Goal: Book appointment/travel/reservation

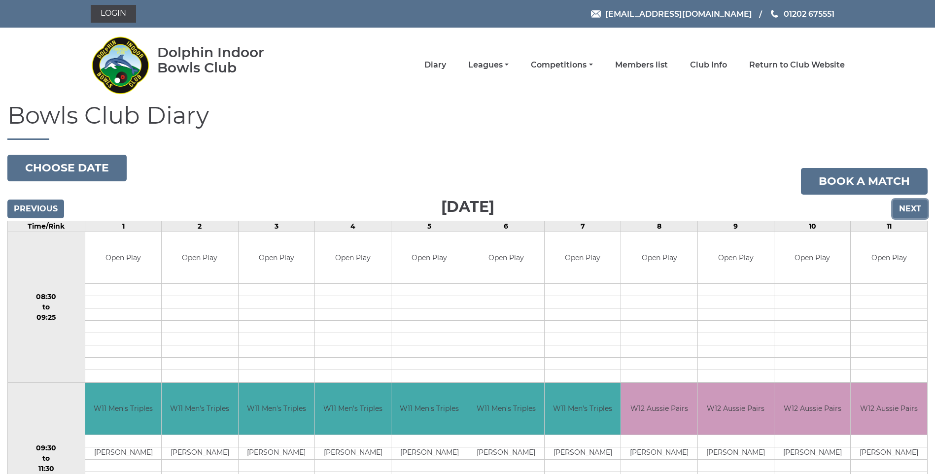
click at [906, 211] on input "Next" at bounding box center [909, 209] width 35 height 19
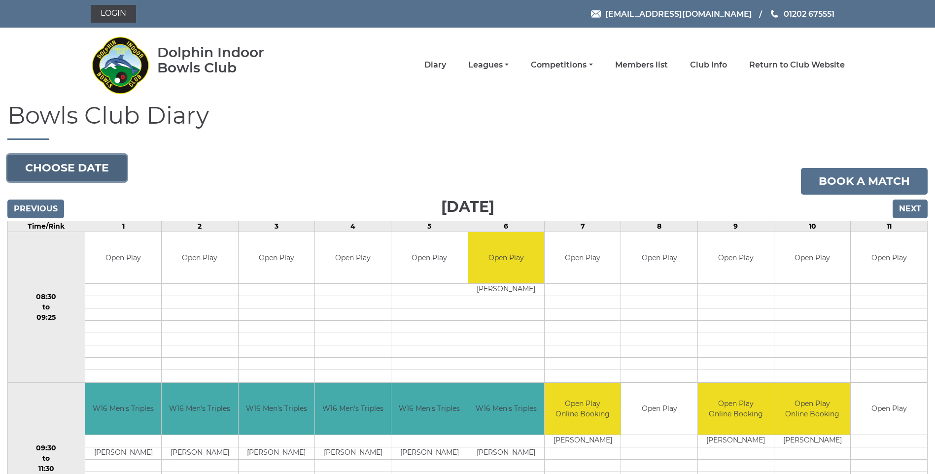
click at [113, 169] on button "Choose date" at bounding box center [66, 168] width 119 height 27
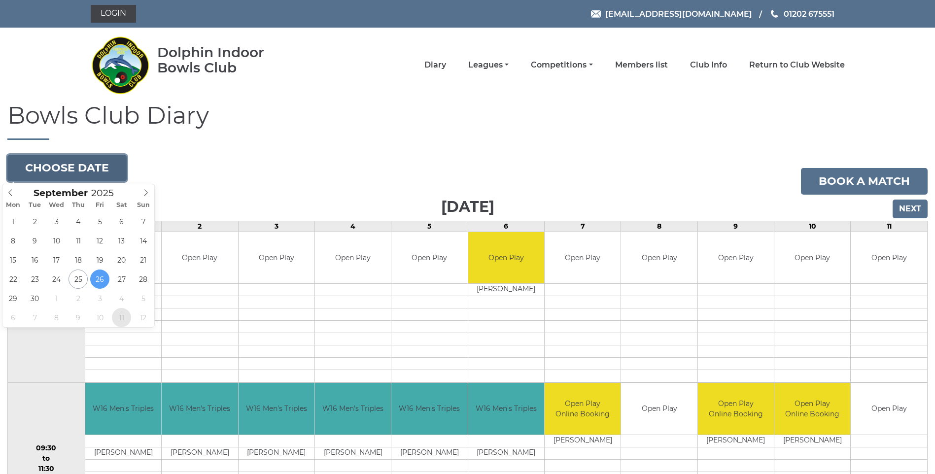
type input "2025-10-11"
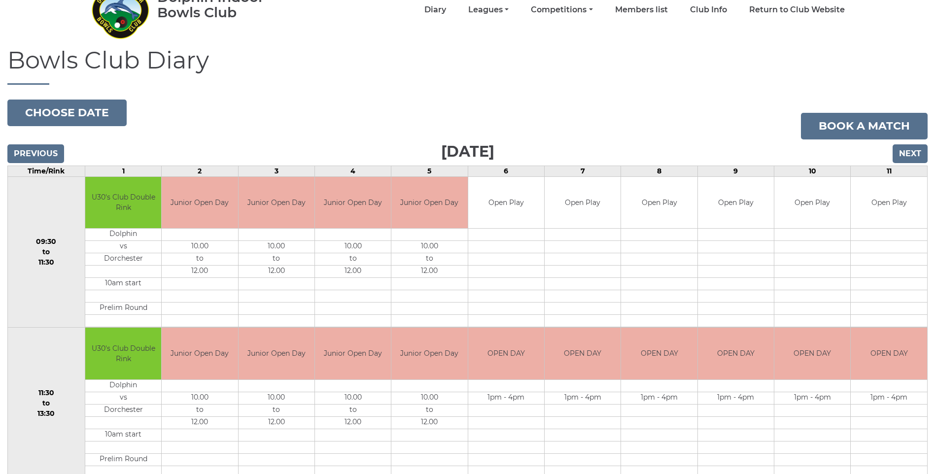
scroll to position [48, 0]
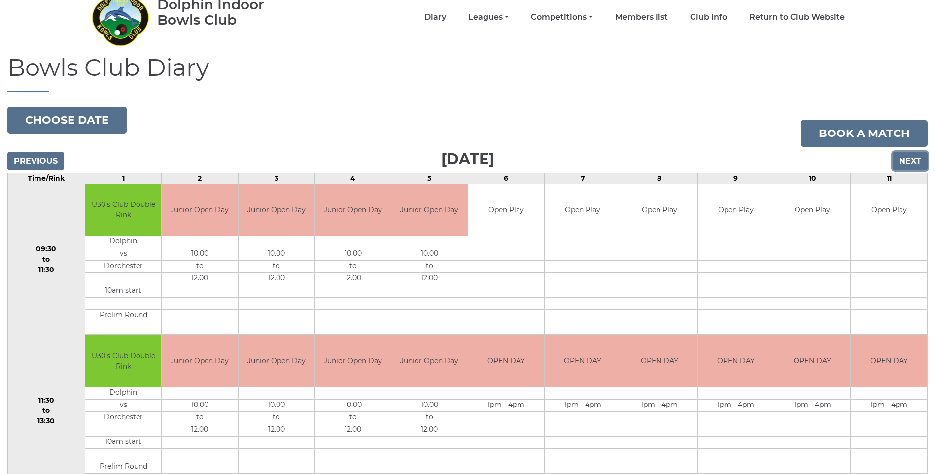
click at [915, 163] on input "Next" at bounding box center [909, 161] width 35 height 19
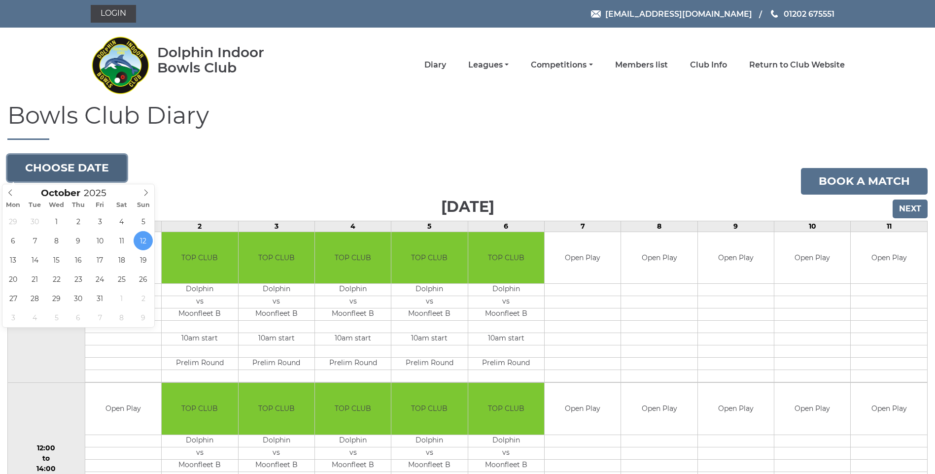
click at [48, 167] on button "Choose date" at bounding box center [66, 168] width 119 height 27
type input "[DATE]"
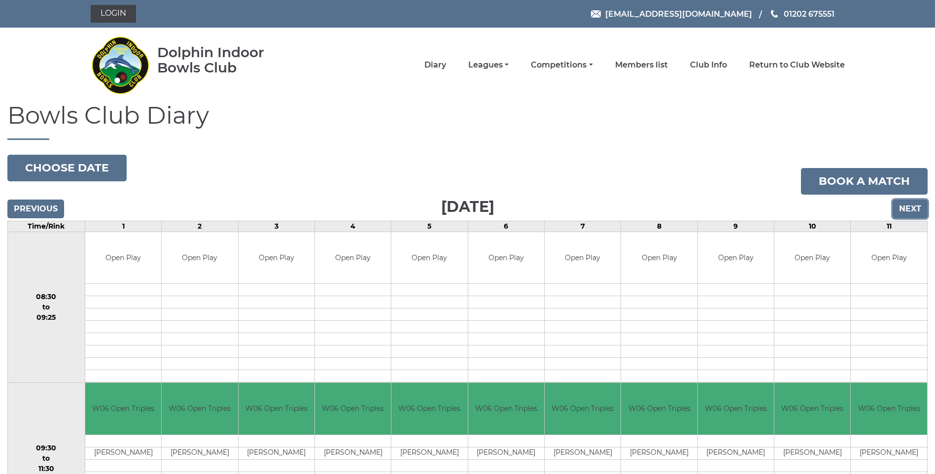
click at [906, 203] on input "Next" at bounding box center [909, 209] width 35 height 19
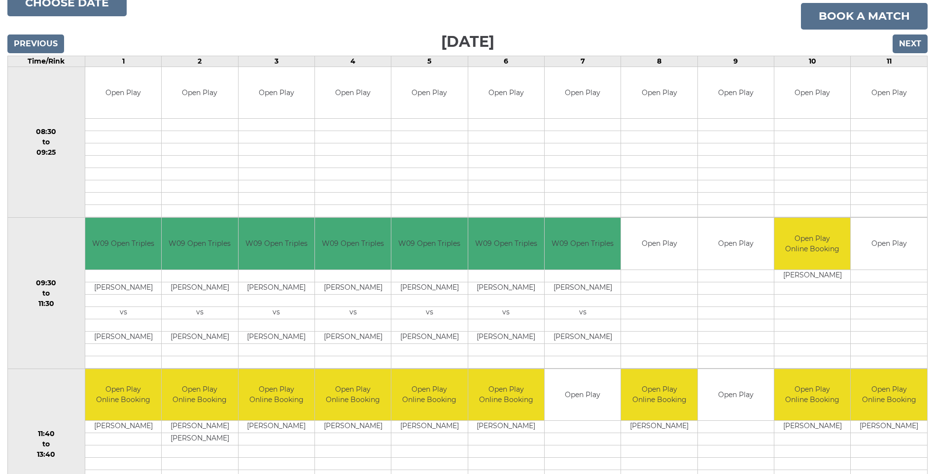
scroll to position [148, 0]
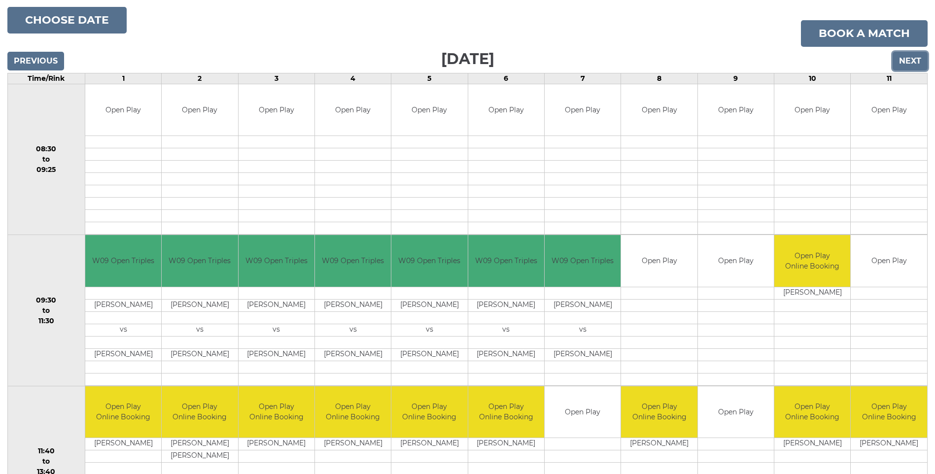
click at [904, 56] on input "Next" at bounding box center [909, 61] width 35 height 19
